Goal: Information Seeking & Learning: Learn about a topic

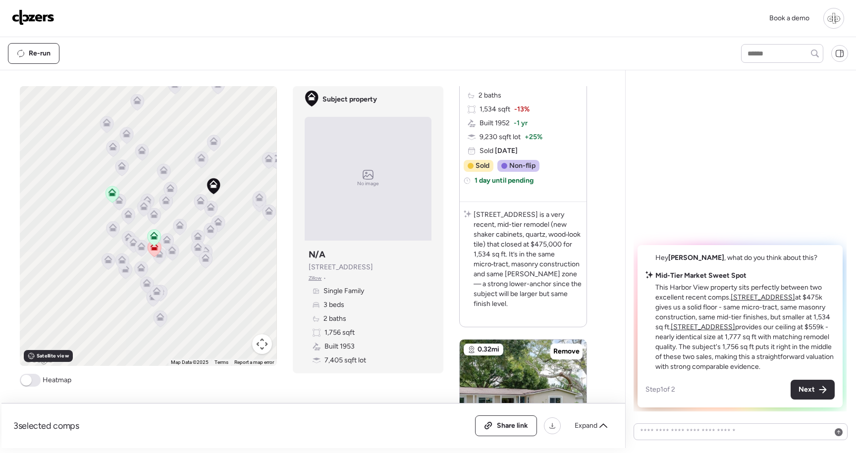
scroll to position [216, 0]
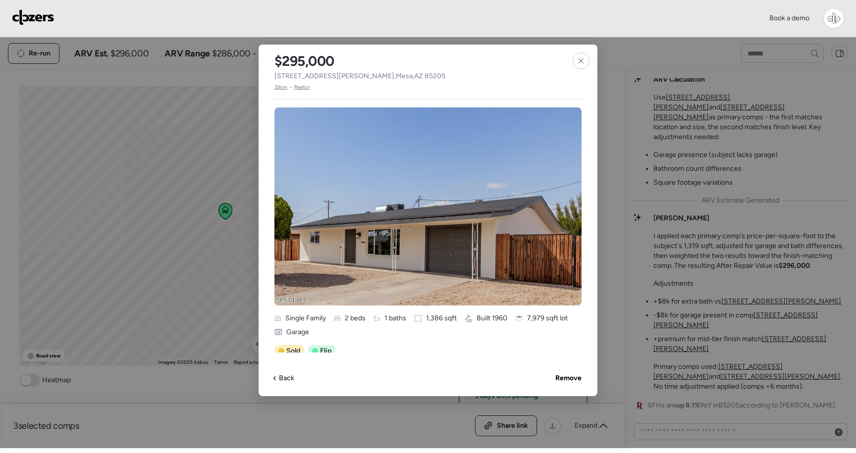
scroll to position [-79, 0]
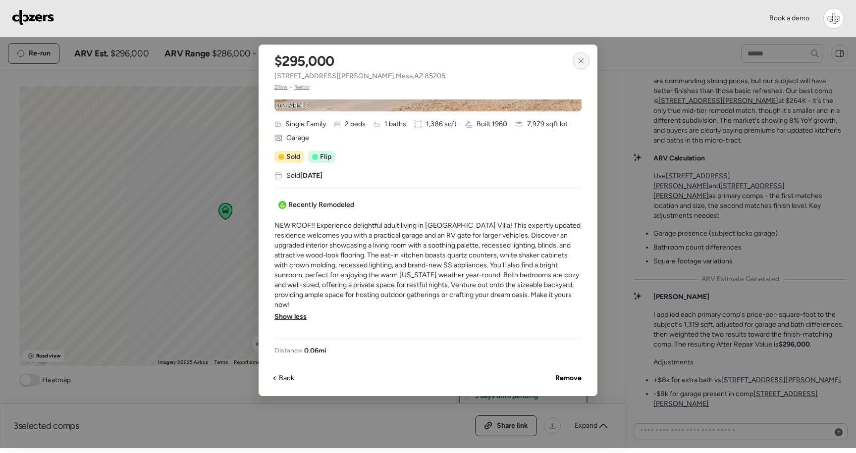
click at [577, 55] on div at bounding box center [581, 60] width 17 height 17
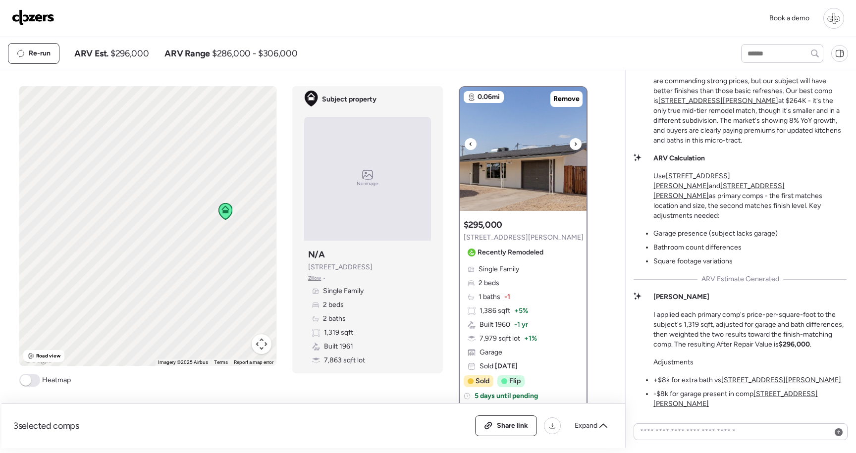
click at [544, 193] on img at bounding box center [523, 149] width 127 height 124
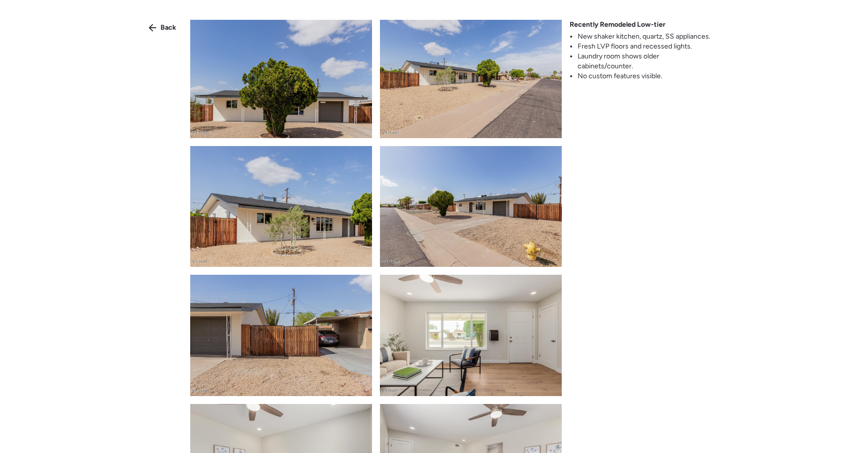
scroll to position [0, 0]
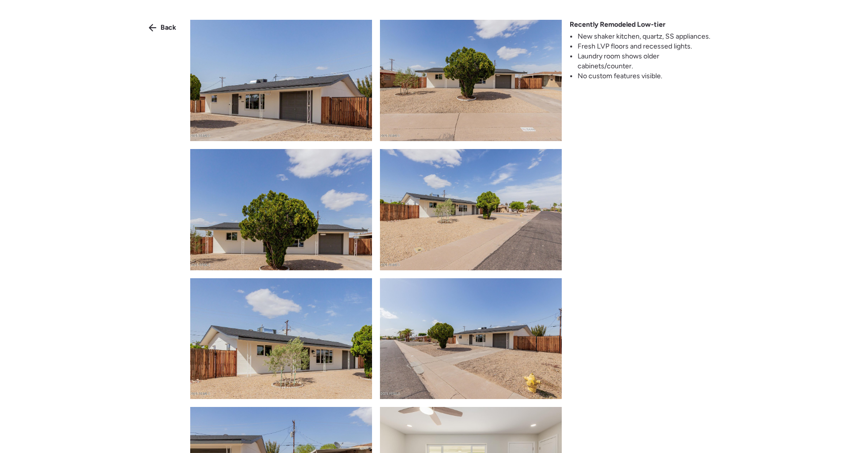
click at [266, 75] on img at bounding box center [281, 80] width 182 height 121
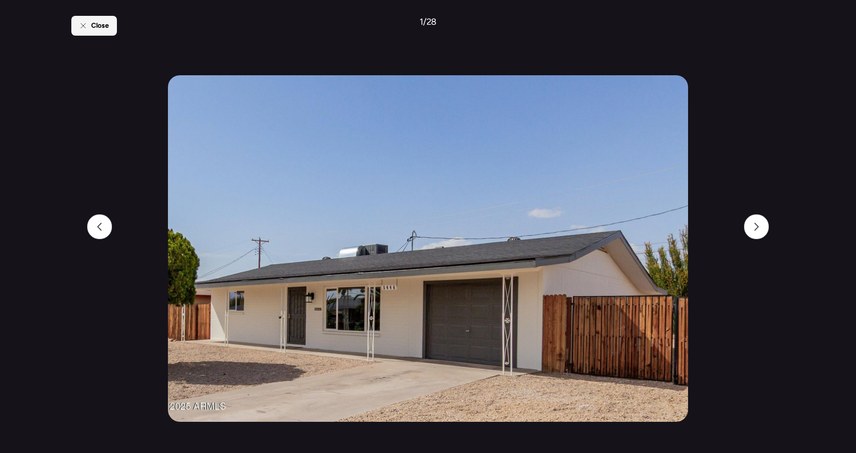
click at [102, 29] on span "Close" at bounding box center [100, 26] width 18 height 10
